Goal: Information Seeking & Learning: Learn about a topic

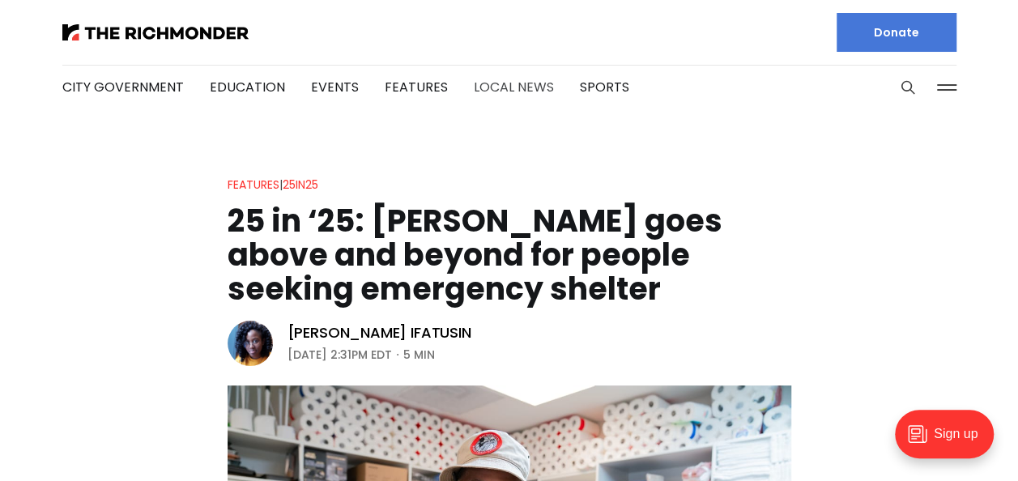
click at [496, 83] on link "Local News" at bounding box center [514, 87] width 80 height 19
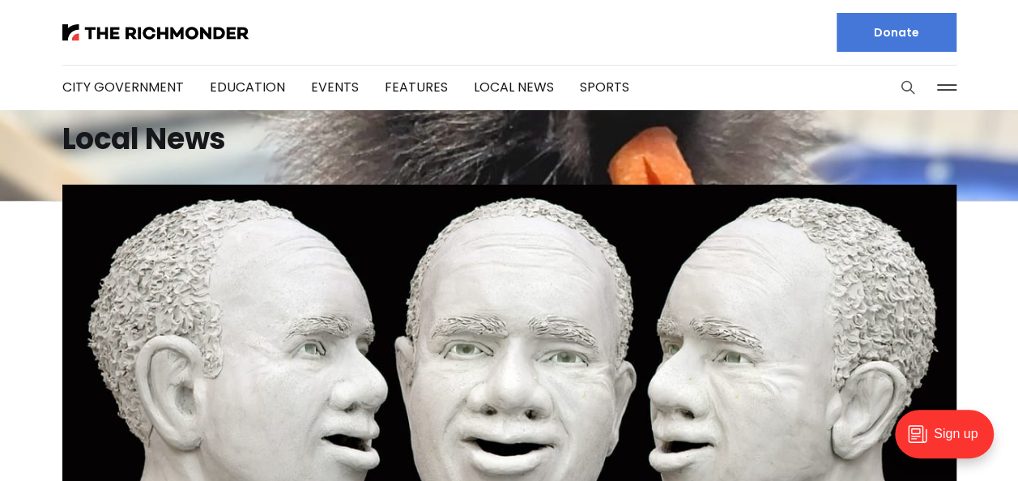
click at [908, 91] on icon "Search this site" at bounding box center [907, 88] width 12 height 12
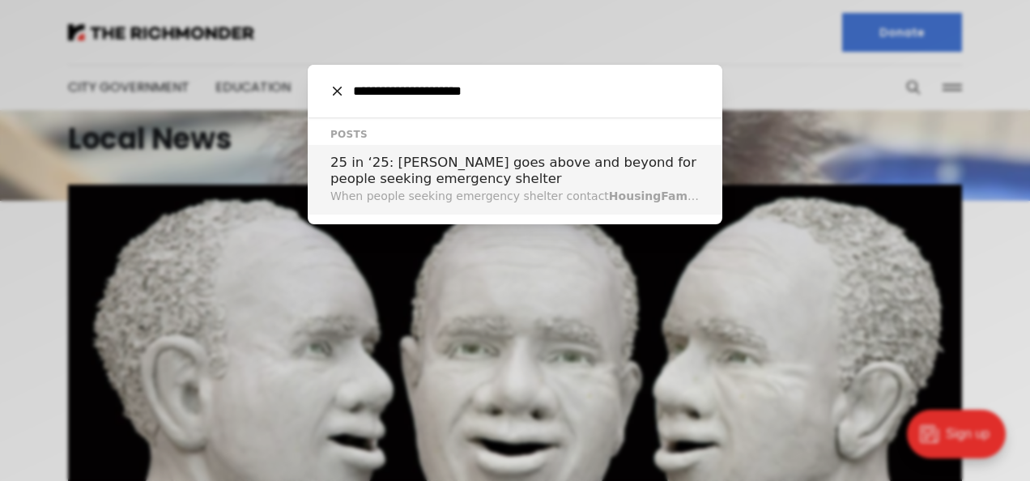
type input "**********"
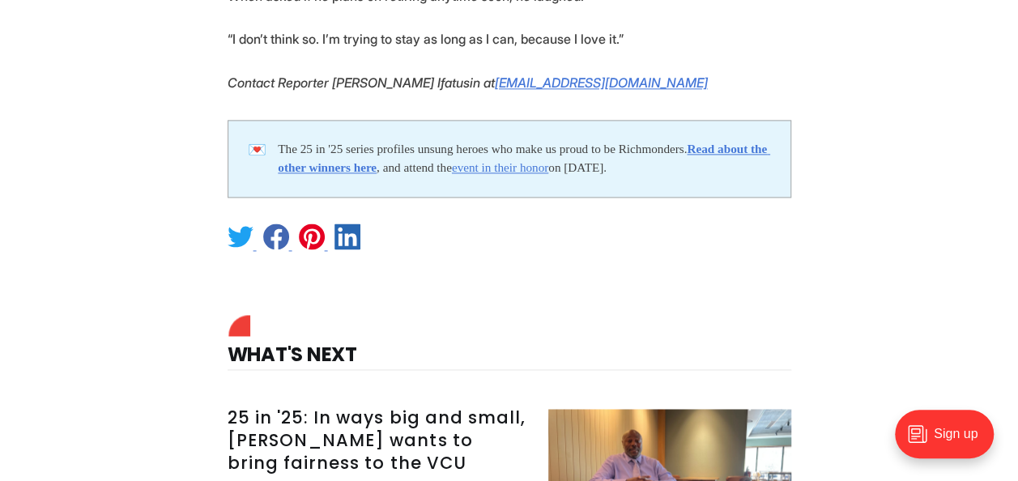
scroll to position [4372, 0]
